Goal: Transaction & Acquisition: Purchase product/service

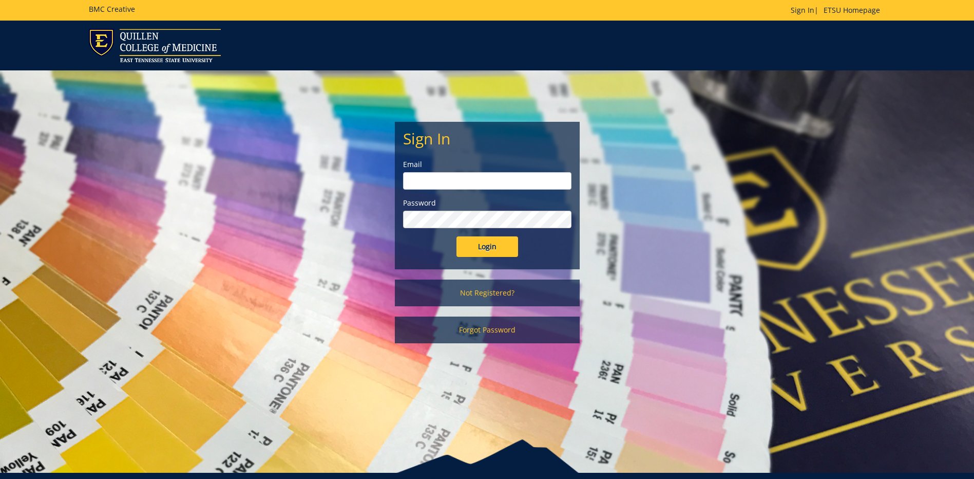
type input "gibsonef@etsu.edu"
click at [504, 241] on input "Login" at bounding box center [488, 246] width 62 height 21
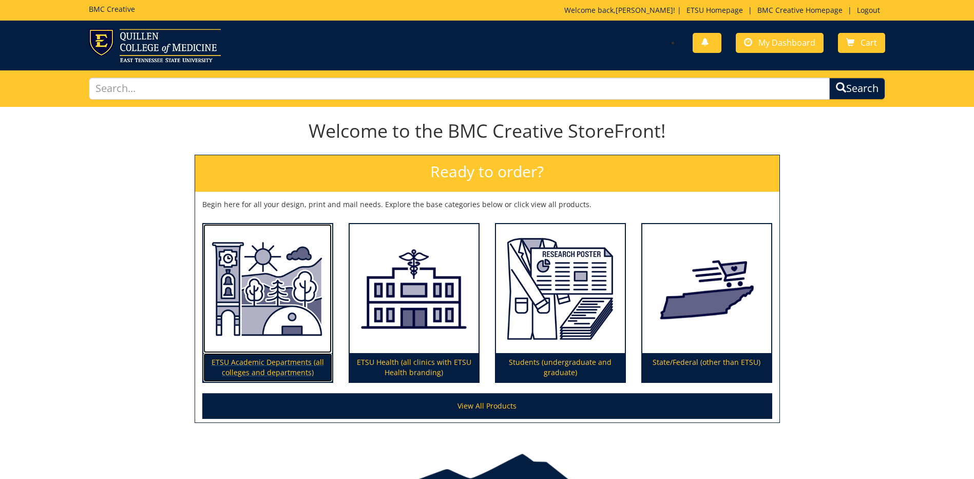
click at [251, 271] on img at bounding box center [267, 288] width 129 height 129
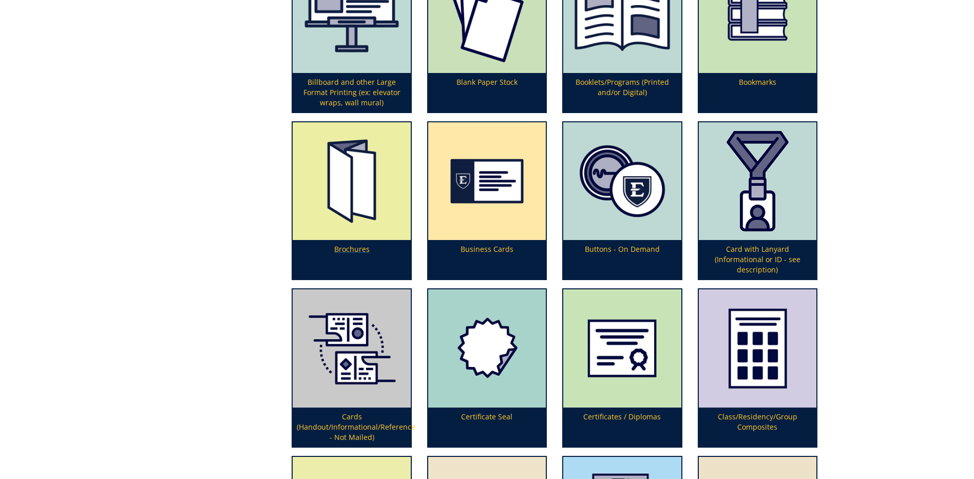
scroll to position [565, 0]
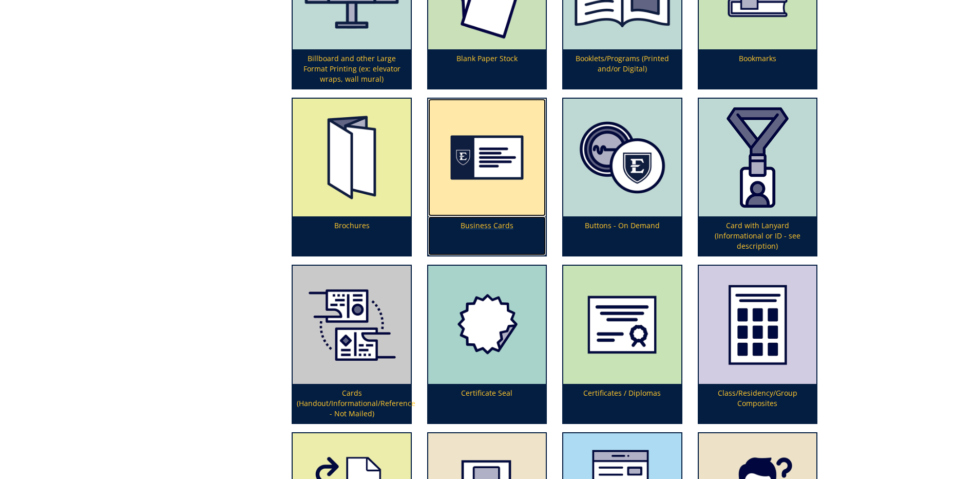
click at [493, 208] on img at bounding box center [487, 158] width 118 height 118
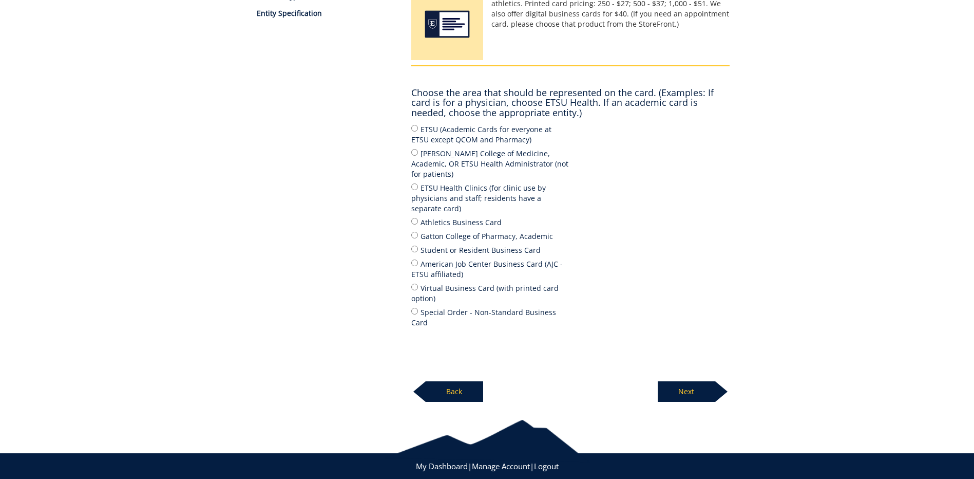
scroll to position [185, 0]
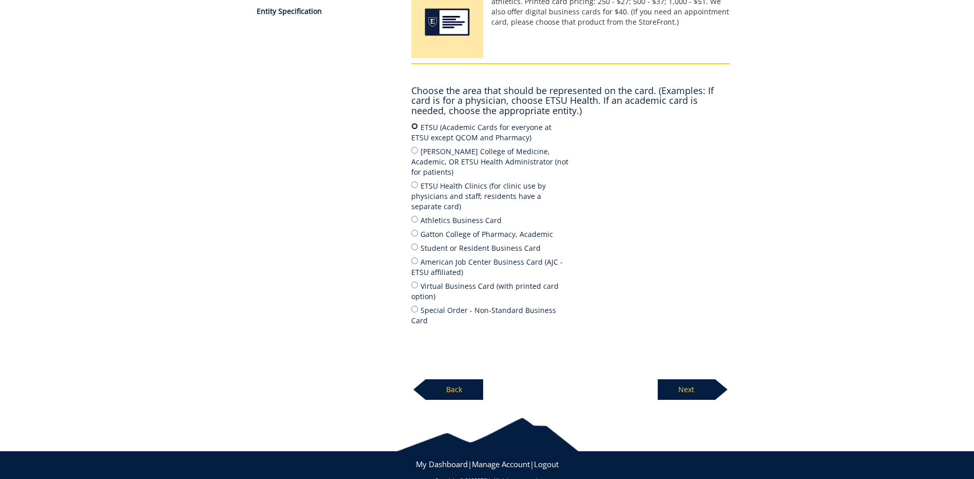
click at [413, 126] on input "ETSU (Academic Cards for everyone at ETSU except QCOM and Pharmacy)" at bounding box center [414, 126] width 7 height 7
radio input "true"
click at [421, 180] on label "ETSU Health Clinics (for clinic use by physicians and staff; residents have a s…" at bounding box center [490, 196] width 159 height 32
click at [418, 181] on input "ETSU Health Clinics (for clinic use by physicians and staff; residents have a s…" at bounding box center [414, 184] width 7 height 7
radio input "true"
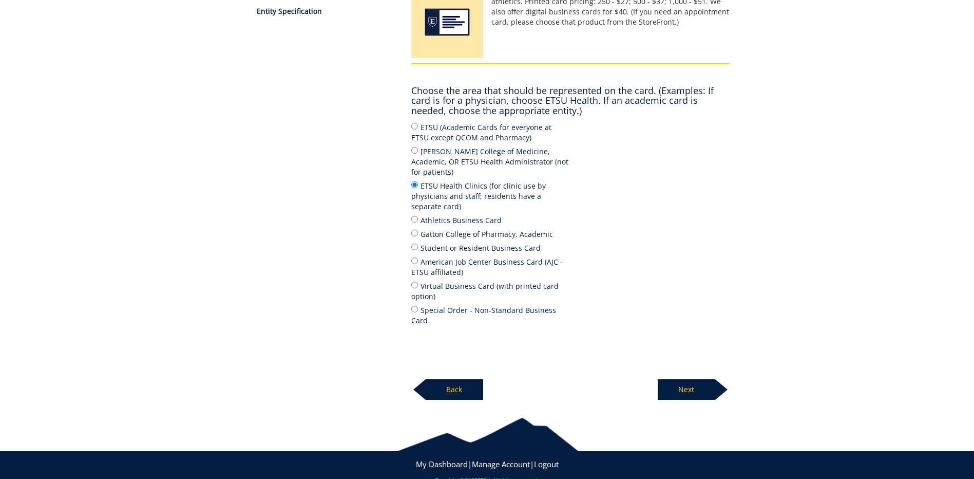
click at [692, 379] on p "Next" at bounding box center [687, 389] width 58 height 21
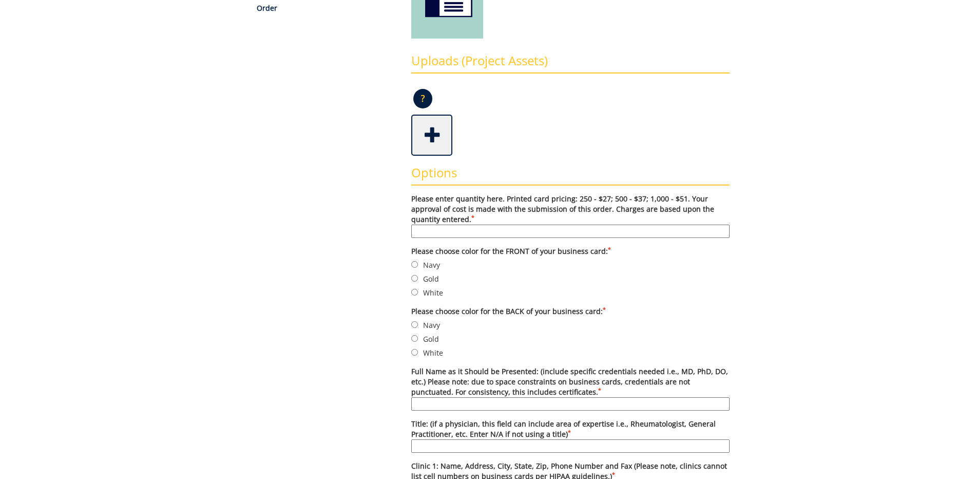
scroll to position [308, 0]
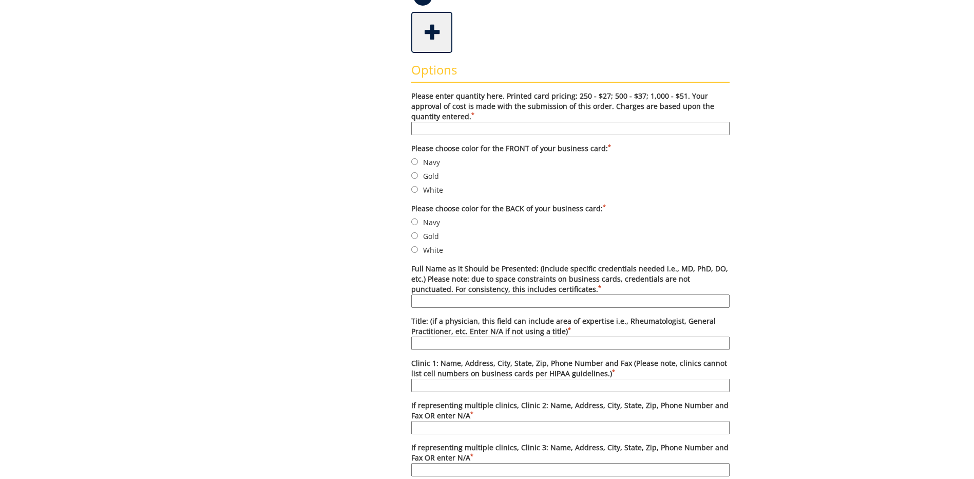
click at [490, 126] on input "Please enter quantity here. Printed card pricing: 250 - $27; 500 - $37; 1,000 -…" at bounding box center [570, 128] width 318 height 13
type input "250"
click at [785, 210] on div "Some kind of message here. New Project Product Type Entity Specification Order …" at bounding box center [487, 327] width 601 height 1056
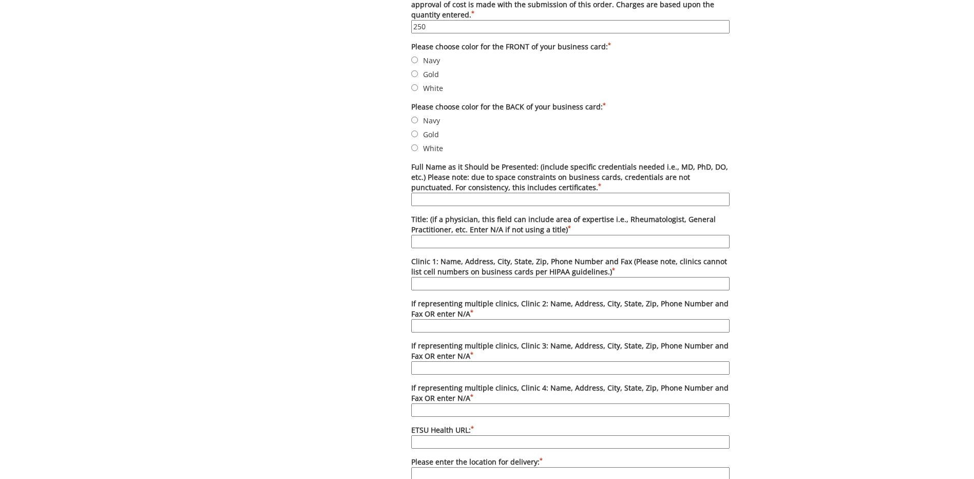
scroll to position [360, 0]
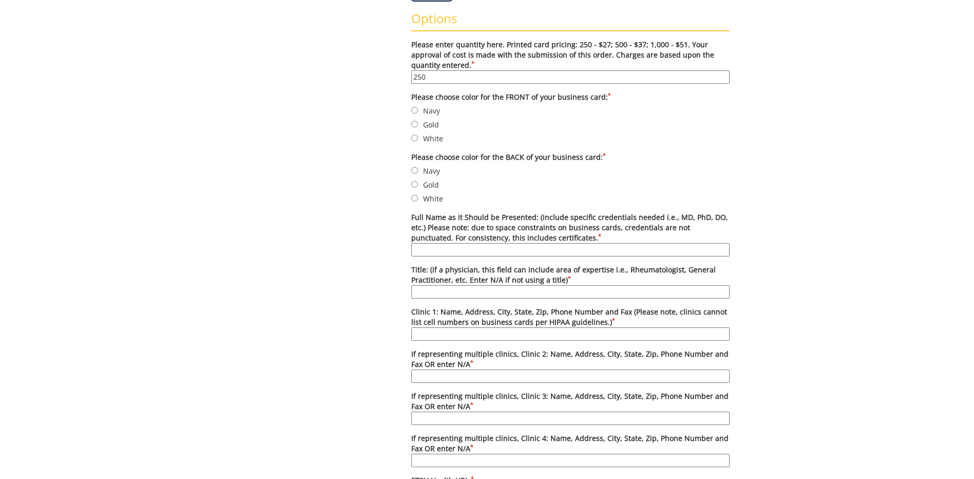
click at [432, 125] on label "Gold" at bounding box center [570, 124] width 318 height 11
click at [418, 125] on input "Gold" at bounding box center [414, 124] width 7 height 7
radio input "true"
click at [705, 143] on label "White" at bounding box center [570, 138] width 318 height 11
click at [418, 141] on input "White" at bounding box center [414, 138] width 7 height 7
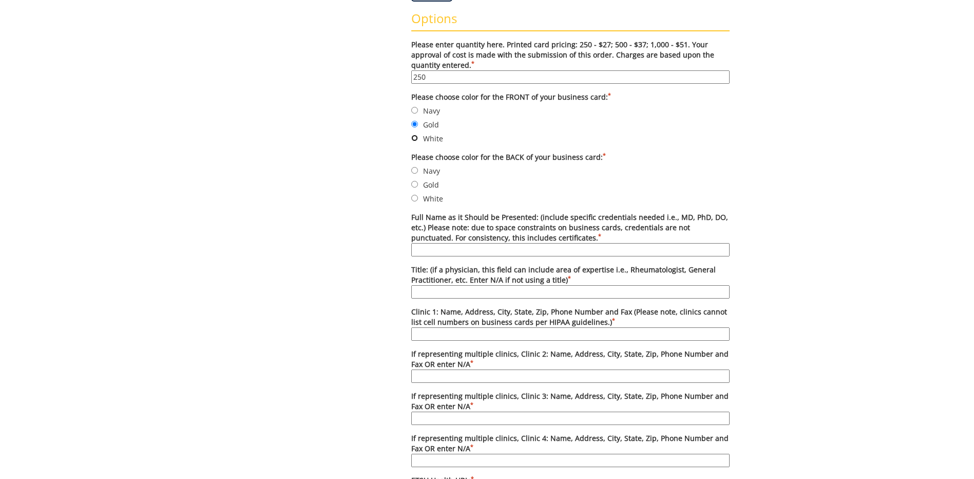
radio input "true"
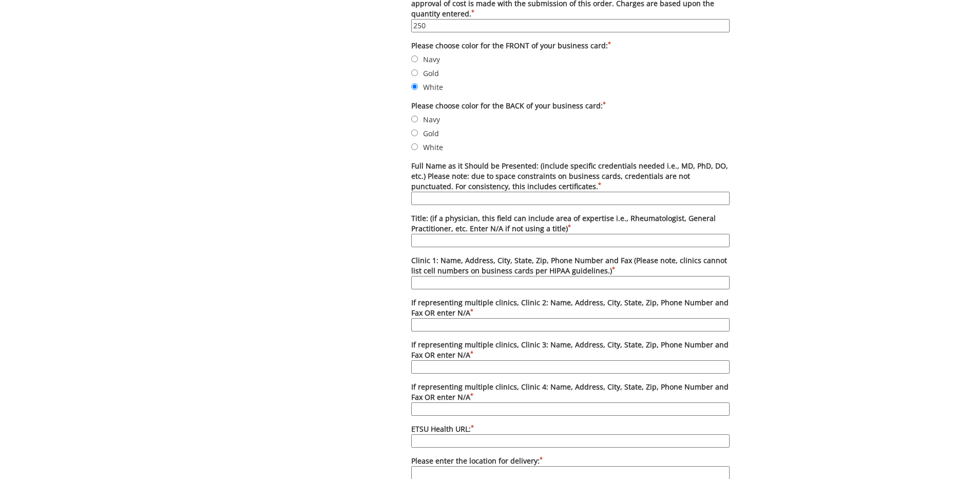
click at [426, 61] on label "Navy" at bounding box center [570, 58] width 318 height 11
click at [418, 61] on input "Navy" at bounding box center [414, 58] width 7 height 7
radio input "true"
click at [434, 120] on label "Navy" at bounding box center [570, 119] width 318 height 11
click at [418, 120] on input "Navy" at bounding box center [414, 119] width 7 height 7
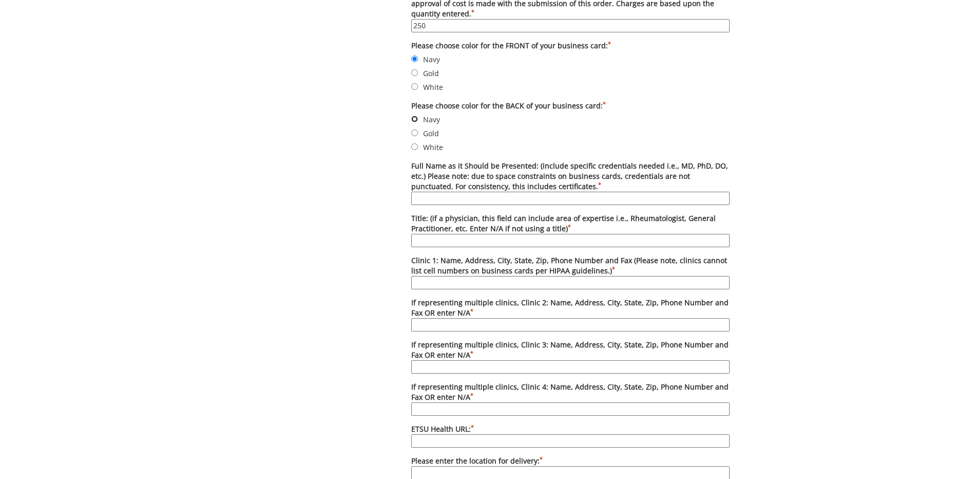
radio input "true"
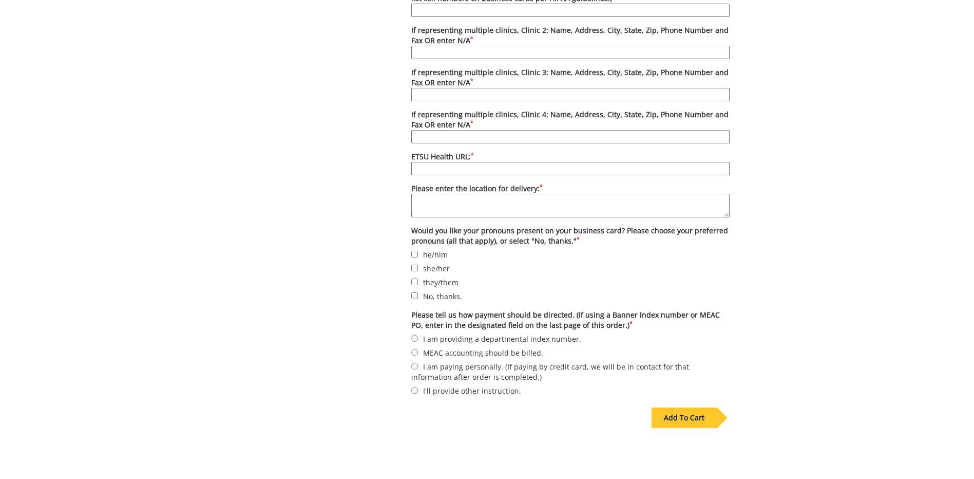
scroll to position [681, 0]
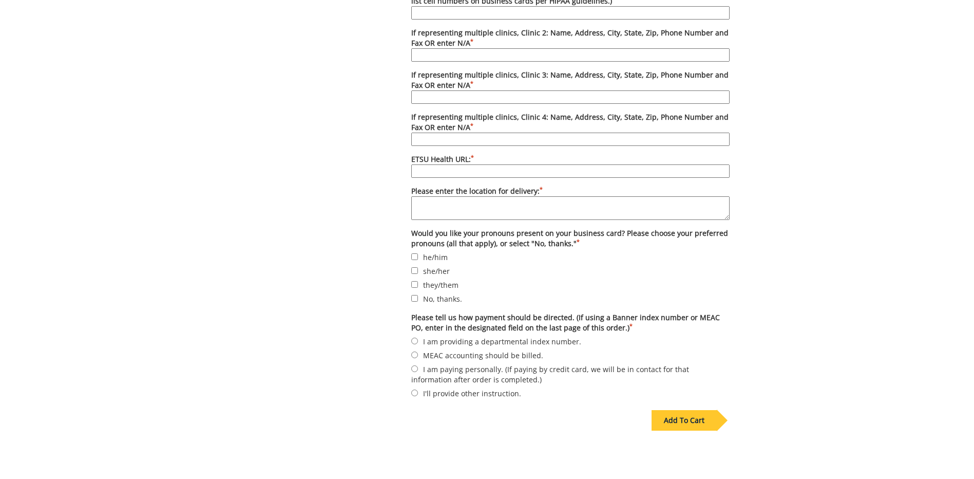
click at [444, 270] on label "she/her" at bounding box center [570, 270] width 318 height 11
click at [418, 270] on input "she/her" at bounding box center [414, 270] width 7 height 7
checkbox input "true"
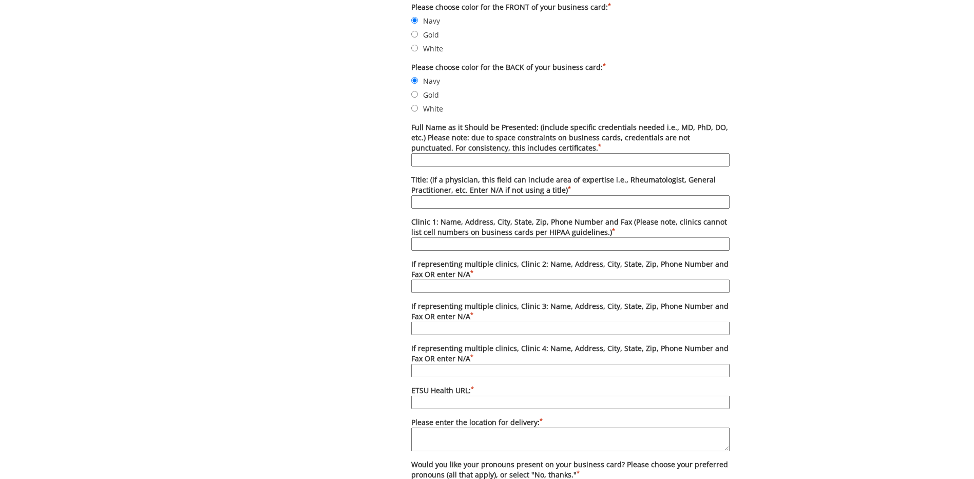
scroll to position [475, 0]
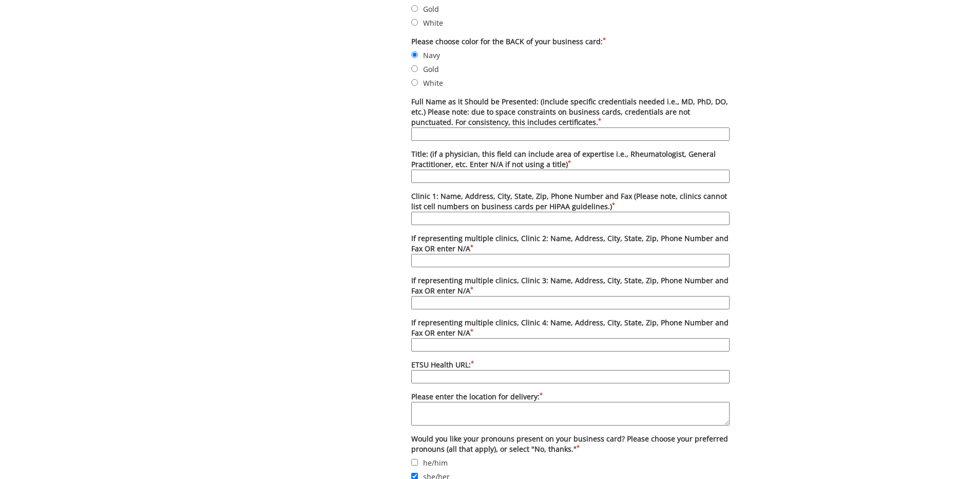
click at [576, 119] on label "Full Name as it Should be Presented: (include specific credentials needed i.e.,…" at bounding box center [570, 119] width 318 height 44
click at [576, 127] on input "Full Name as it Should be Presented: (include specific credentials needed i.e.,…" at bounding box center [570, 133] width 318 height 13
click at [578, 128] on input "Full Name as it Should be Presented: (include specific credentials needed i.e.,…" at bounding box center [570, 133] width 318 height 13
click at [845, 126] on div "Some kind of message here. New Project Product Type Entity Specification Order …" at bounding box center [487, 160] width 974 height 1056
click at [499, 138] on input "Full Name as it Should be Presented: (include specific credentials needed i.e.,…" at bounding box center [570, 133] width 318 height 13
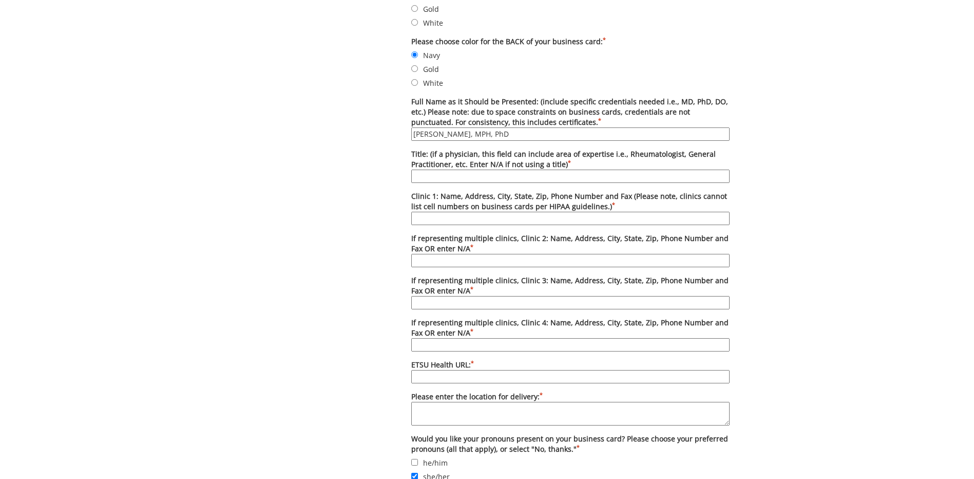
type input "Katie Cheesman, MPH, PhD"
click at [690, 179] on input "Title: (if a physician, this field can include area of expertise i.e., Rheumato…" at bounding box center [570, 176] width 318 height 13
type input "P"
type input "Clinical Psychologist"
click at [661, 222] on input "Clinic 1: Name, Address, City, State, Zip, Phone Number and Fax (Please note, c…" at bounding box center [570, 218] width 318 height 13
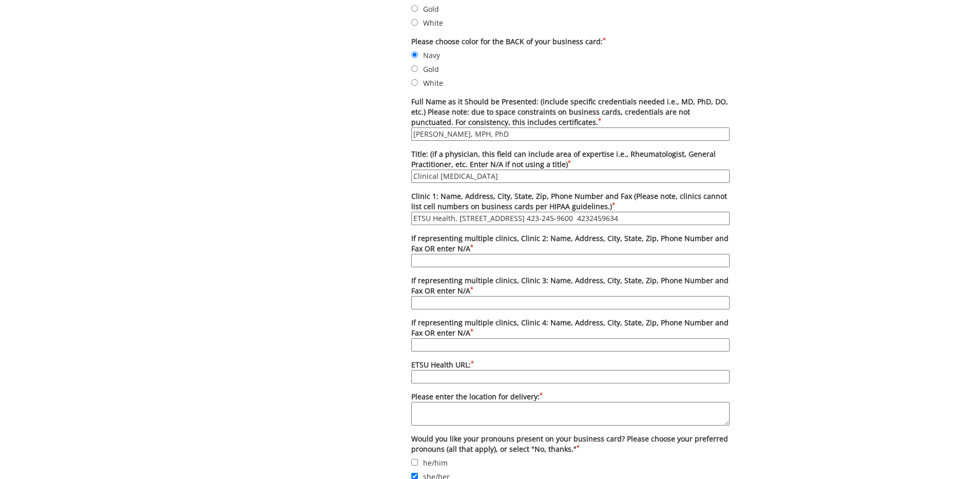
click at [659, 278] on label "If representing multiple clinics, Clinic 3: Name, Address, City, State, Zip, Ph…" at bounding box center [570, 292] width 318 height 34
click at [659, 296] on input "If representing multiple clinics, Clinic 3: Name, Address, City, State, Zip, Ph…" at bounding box center [570, 302] width 318 height 13
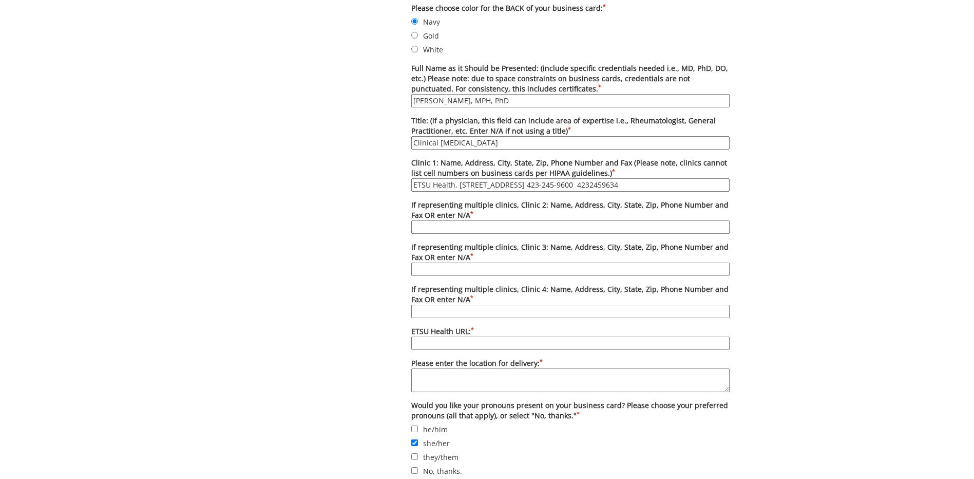
scroll to position [527, 0]
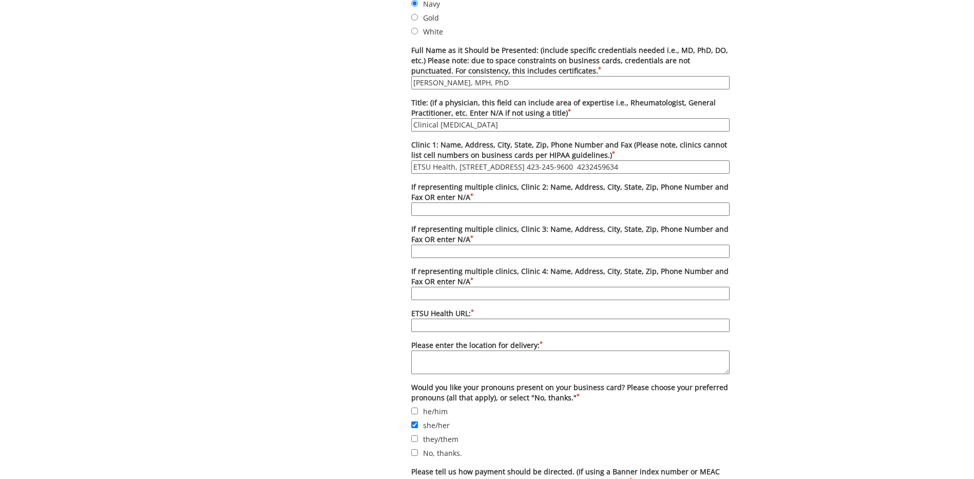
click at [535, 201] on label "If representing multiple clinics, Clinic 2: Name, Address, City, State, Zip, Ph…" at bounding box center [570, 199] width 318 height 34
click at [535, 202] on input "If representing multiple clinics, Clinic 2: Name, Address, City, State, Zip, Ph…" at bounding box center [570, 208] width 318 height 13
click at [646, 172] on input "ETSU Health, 102 E Ravine Rd Kingsport TN 37660 423-245-9600 4232459634" at bounding box center [570, 166] width 318 height 13
type input "ETSU Health, 102 E Ravine Rd Kingsport TN 37660 423-245-9600 423-245-9634"
click at [693, 204] on input "If representing multiple clinics, Clinic 2: Name, Address, City, State, Zip, Ph…" at bounding box center [570, 208] width 318 height 13
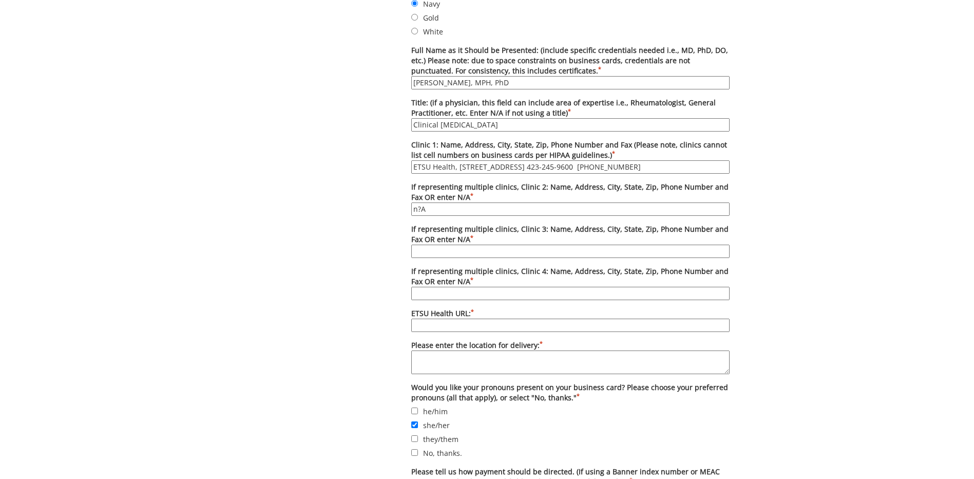
type input "n?A"
click at [553, 251] on input "If representing multiple clinics, Clinic 3: Name, Address, City, State, Zip, Ph…" at bounding box center [570, 251] width 318 height 13
type input "n/a"
click at [704, 291] on input "If representing multiple clinics, Clinic 4: Name, Address, City, State, Zip, Ph…" at bounding box center [570, 293] width 318 height 13
type input "n/a"
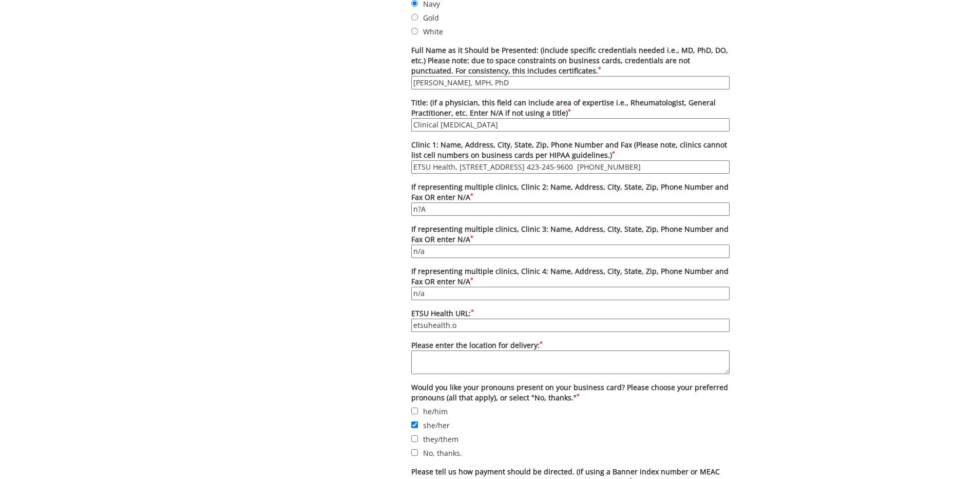
type input "etsuhealth.org"
click at [829, 354] on div "Some kind of message here. New Project Product Type Entity Specification Order …" at bounding box center [487, 108] width 974 height 1056
click at [681, 358] on textarea "Please enter the location for delivery: *" at bounding box center [570, 362] width 318 height 24
type textarea "102 E Ravine Rd Kingsport TN 37660"
click at [819, 233] on div "Some kind of message here. New Project Product Type Entity Specification Order …" at bounding box center [487, 108] width 974 height 1056
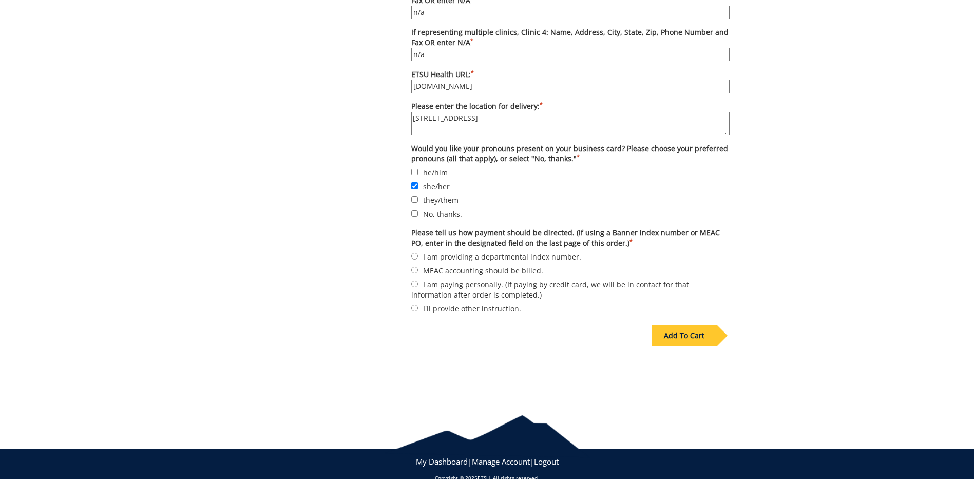
scroll to position [783, 0]
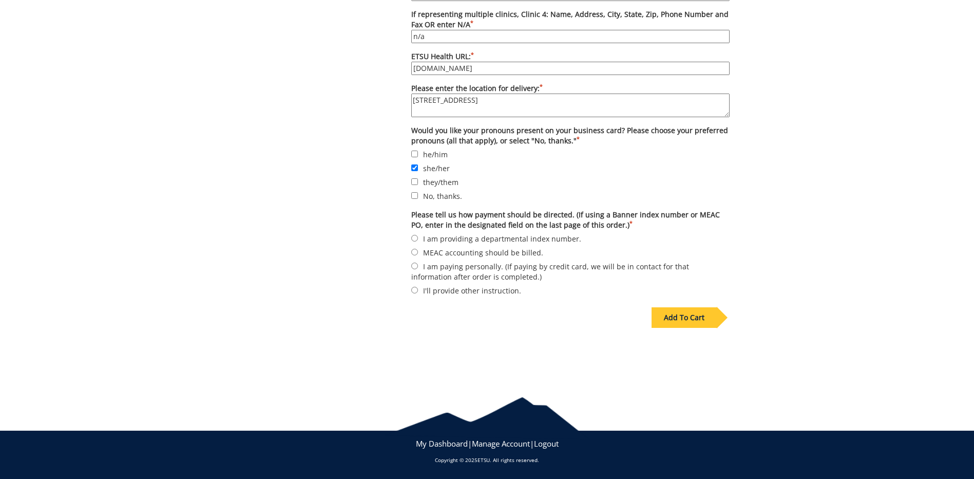
click at [537, 239] on label "I am providing a departmental index number." at bounding box center [570, 238] width 318 height 11
click at [418, 239] on input "I am providing a departmental index number." at bounding box center [414, 238] width 7 height 7
radio input "true"
click at [700, 314] on div "Add To Cart" at bounding box center [684, 317] width 65 height 21
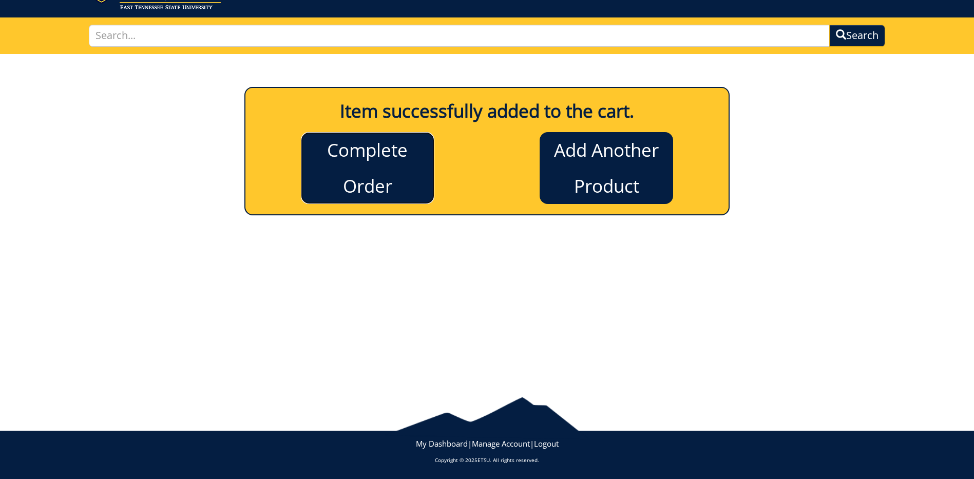
click at [401, 171] on link "Complete Order" at bounding box center [368, 168] width 134 height 72
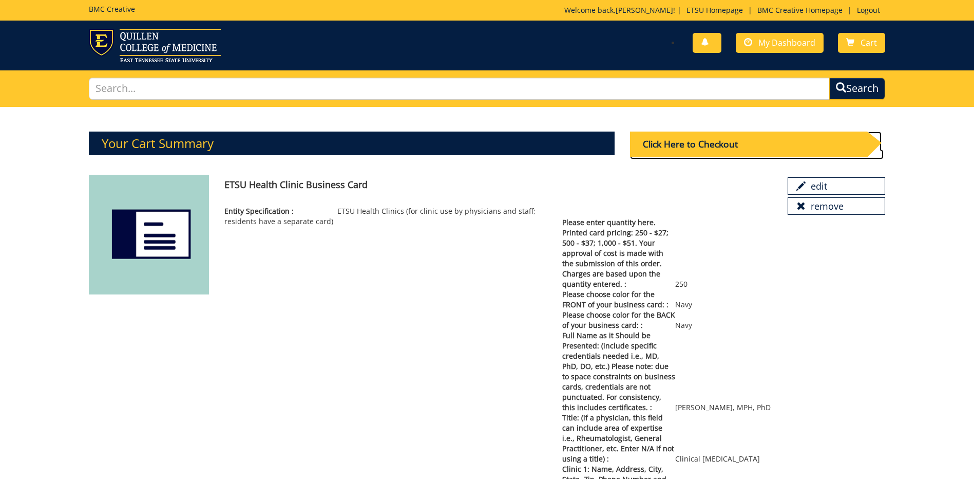
click at [755, 151] on div "Click Here to Checkout" at bounding box center [748, 143] width 237 height 25
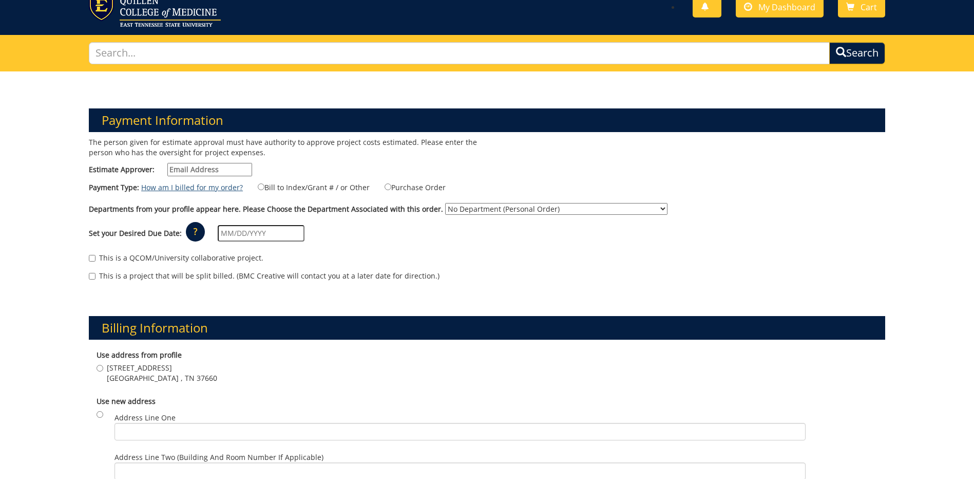
scroll to position [51, 0]
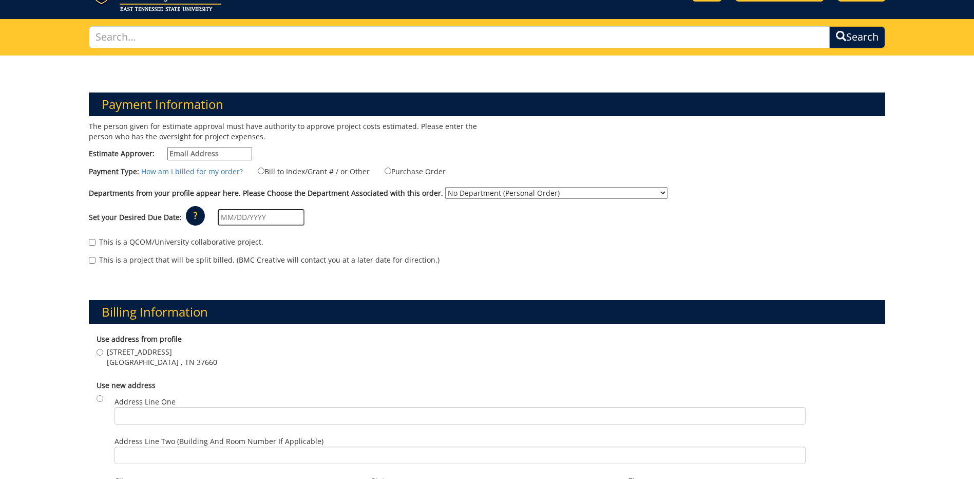
click at [216, 155] on input "Estimate Approver:" at bounding box center [209, 153] width 85 height 13
type input "gibsonef@etsu.edu"
type input "09/19/2025"
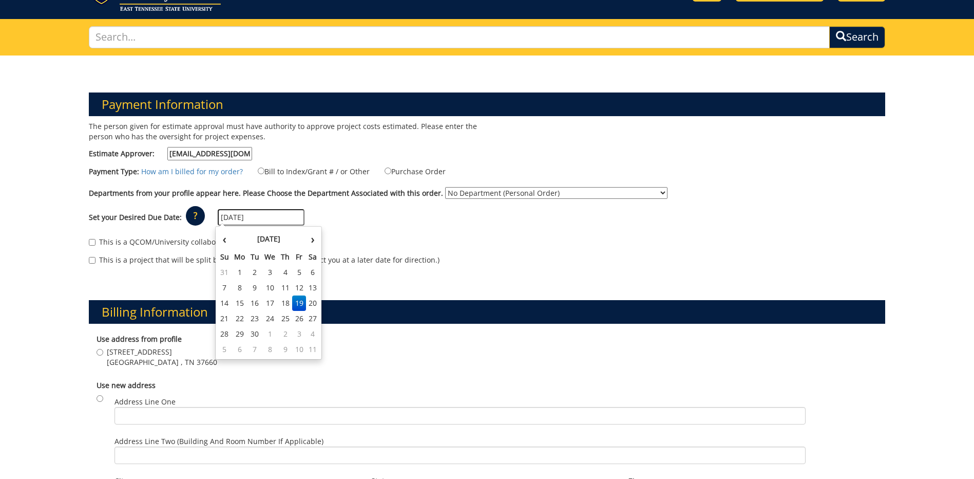
click at [445, 232] on div "This is a QCOM/University collaborative project. This is a project that will be…" at bounding box center [487, 254] width 812 height 44
click at [329, 168] on label "Bill to Index/Grant # / or Other" at bounding box center [307, 170] width 125 height 11
click at [265, 168] on input "Bill to Index/Grant # / or Other" at bounding box center [261, 170] width 7 height 7
radio input "true"
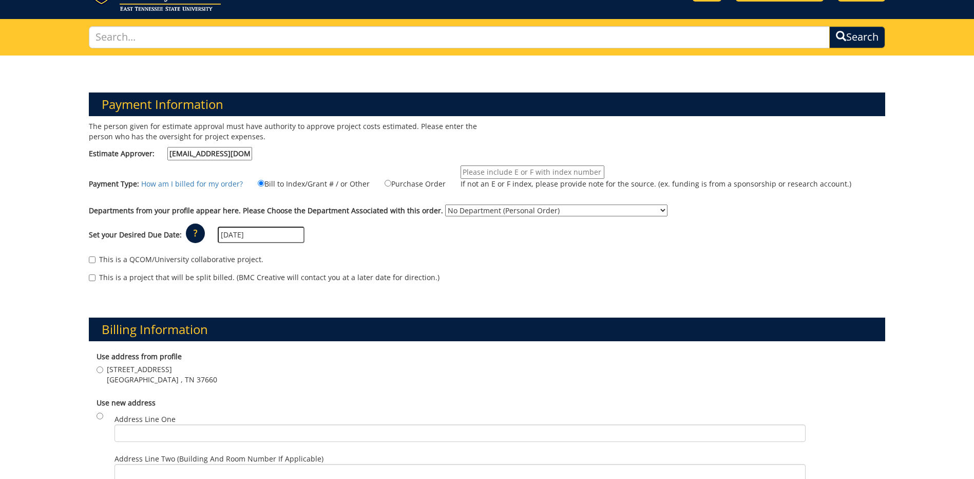
click at [586, 166] on input "If not an E or F index, please provide note for the source. (ex. funding is fro…" at bounding box center [533, 171] width 144 height 13
type input "32100"
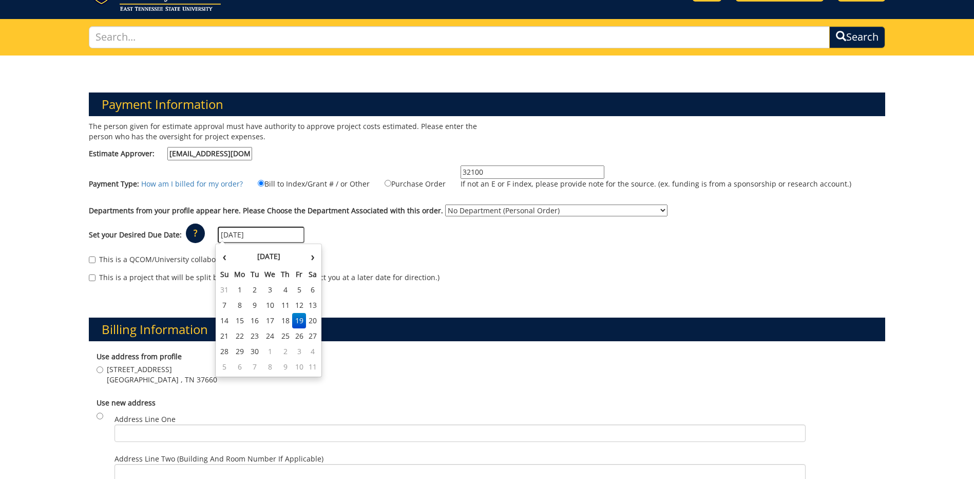
drag, startPoint x: 293, startPoint y: 231, endPoint x: 124, endPoint y: 224, distance: 169.1
click at [124, 224] on div "Set your Desired Due Date: ? × How long will my project take to finish? : Pleas…" at bounding box center [487, 235] width 812 height 28
click at [314, 256] on th "›" at bounding box center [312, 256] width 13 height 21
click at [243, 346] on td "27" at bounding box center [240, 351] width 16 height 15
type input "[DATE]"
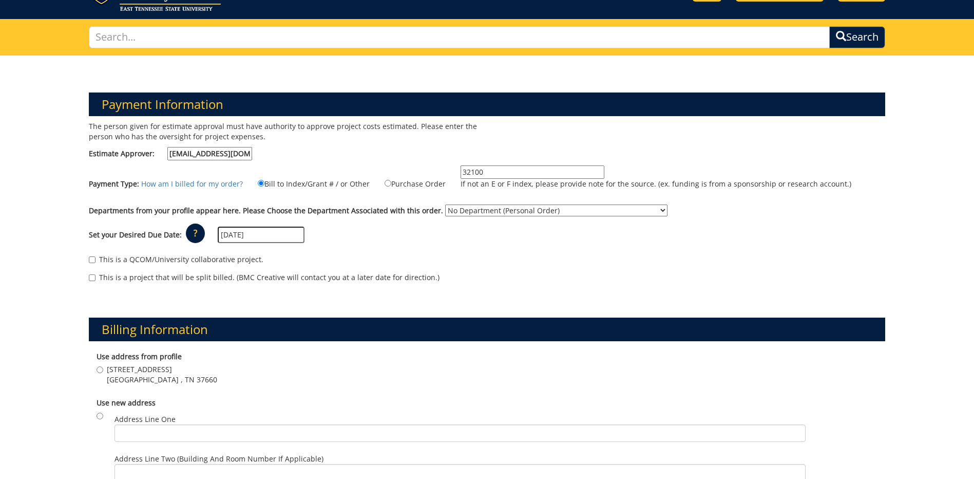
click at [384, 264] on div "This is a QCOM/University collaborative project." at bounding box center [487, 261] width 797 height 15
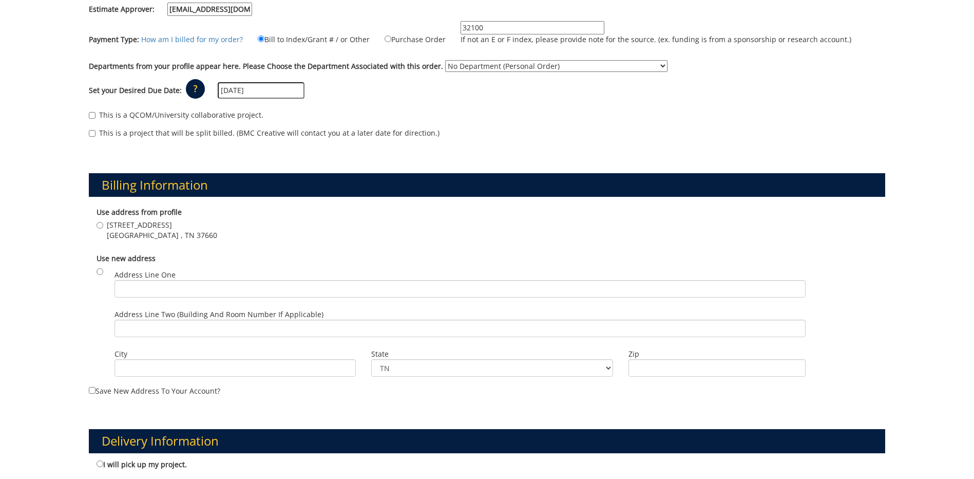
scroll to position [205, 0]
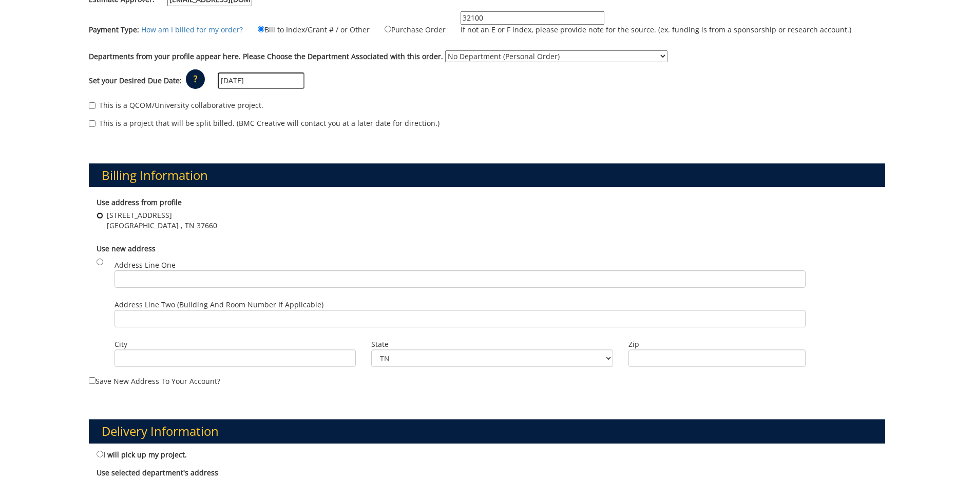
click at [100, 216] on input "102 E Ravine Rd Kingsport , TN 37660" at bounding box center [100, 215] width 7 height 7
radio input "true"
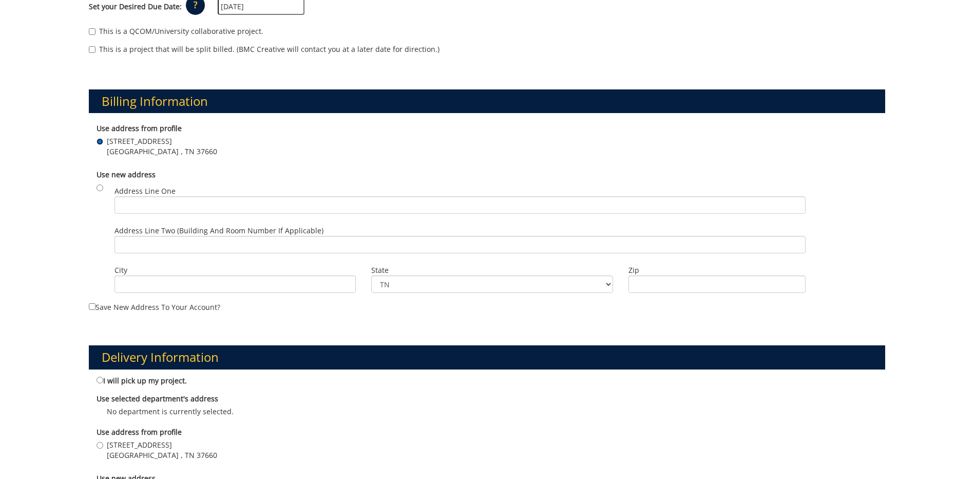
scroll to position [411, 0]
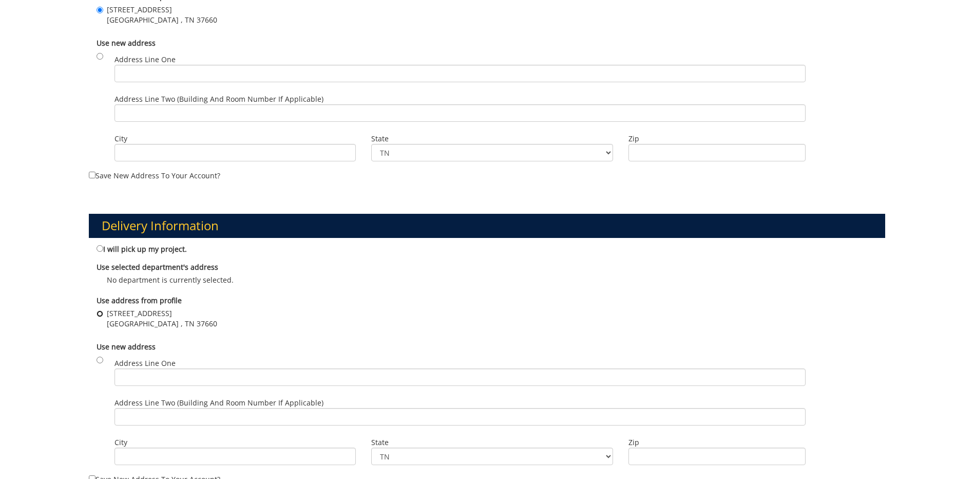
click at [100, 316] on input "102 E Ravine Rd Kingsport , TN 37660" at bounding box center [100, 313] width 7 height 7
radio input "true"
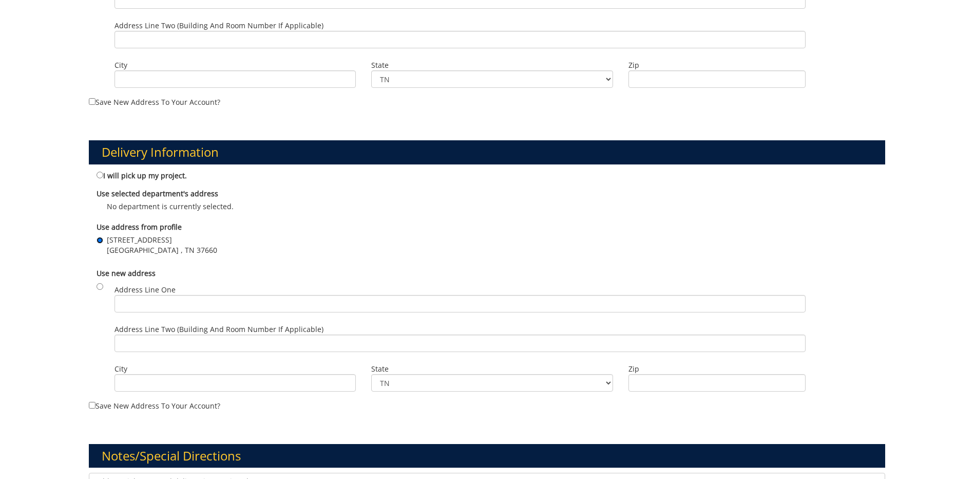
scroll to position [616, 0]
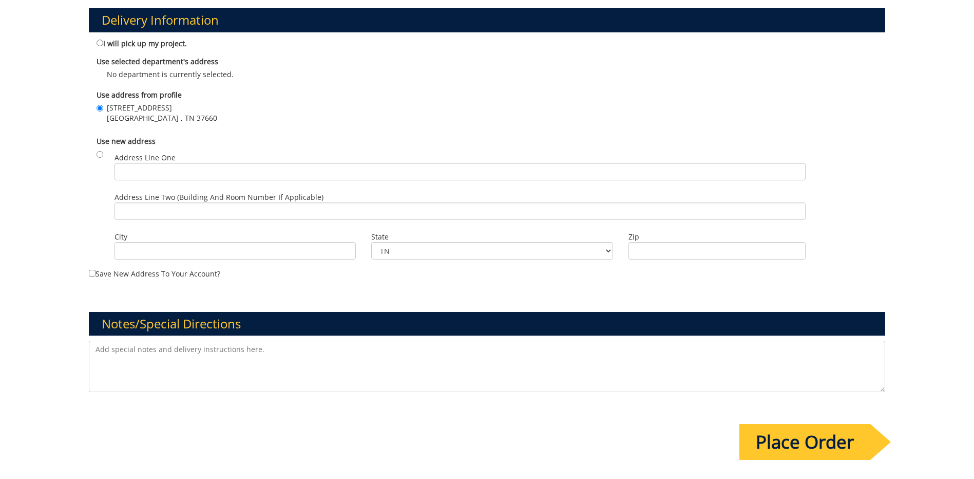
click at [796, 433] on input "Place Order" at bounding box center [805, 442] width 131 height 36
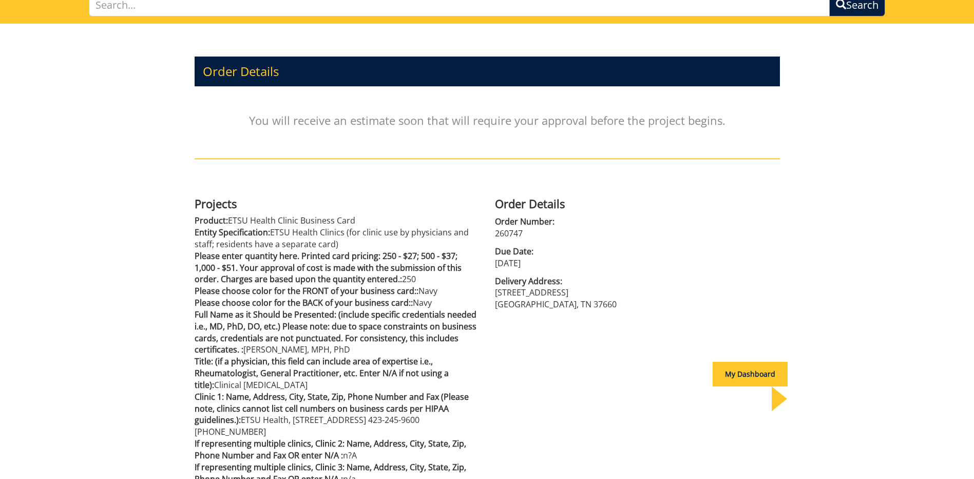
scroll to position [103, 0]
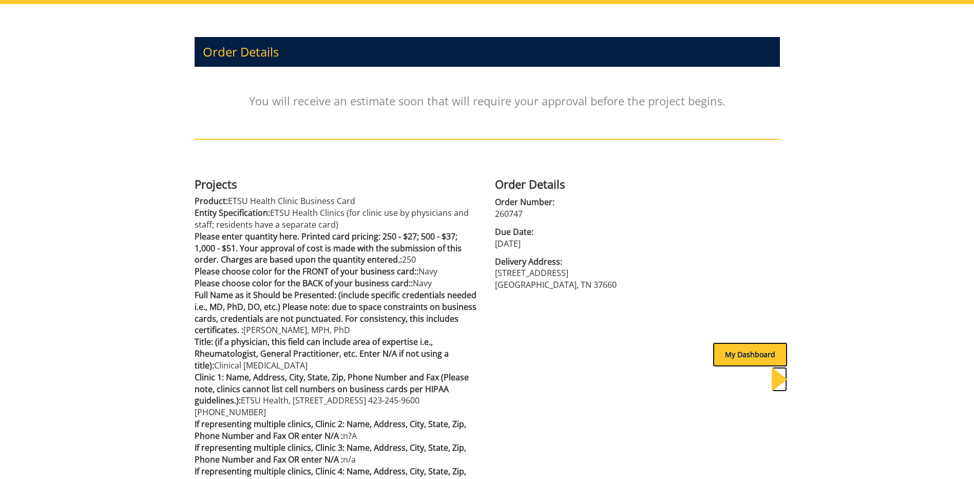
click at [757, 347] on div "My Dashboard" at bounding box center [750, 354] width 75 height 25
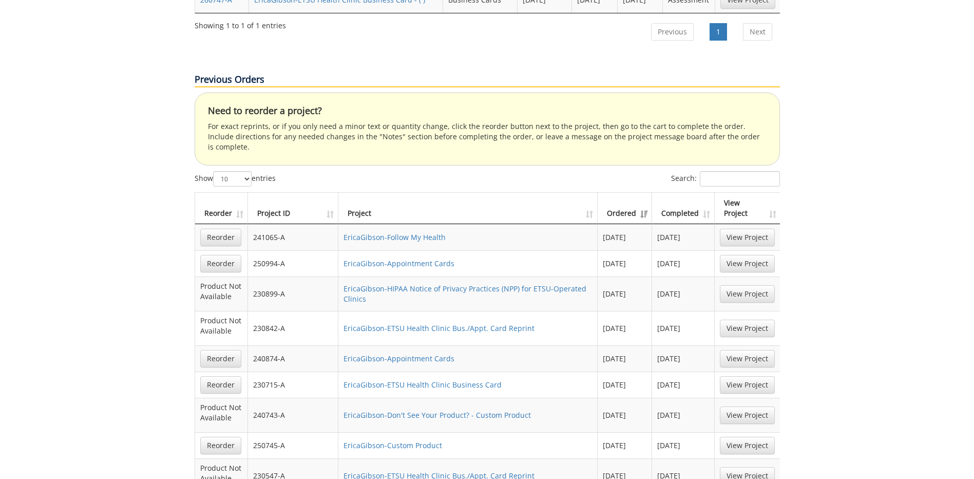
scroll to position [308, 0]
